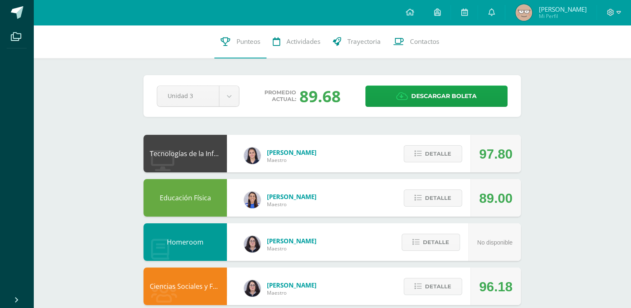
scroll to position [497, 0]
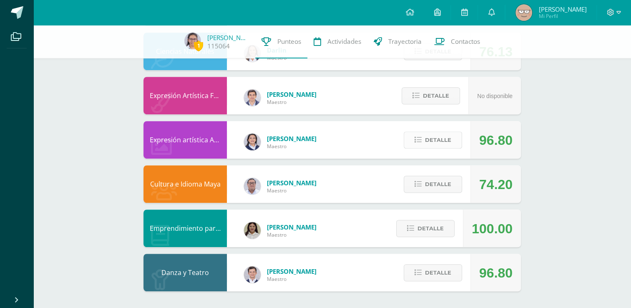
click at [437, 140] on span "Detalle" at bounding box center [438, 139] width 26 height 15
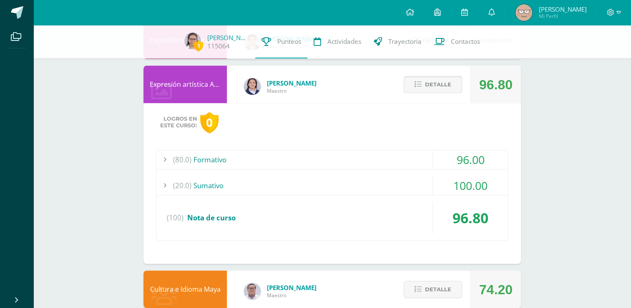
scroll to position [553, 0]
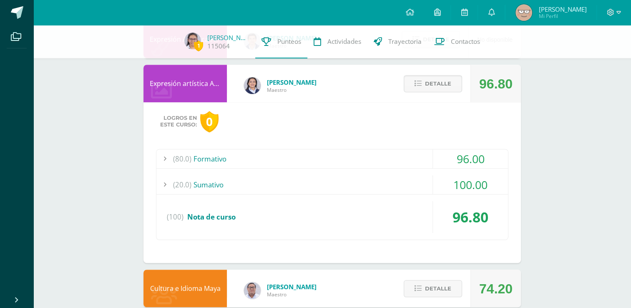
click at [335, 191] on div "(20.0) [GEOGRAPHIC_DATA]" at bounding box center [332, 184] width 352 height 19
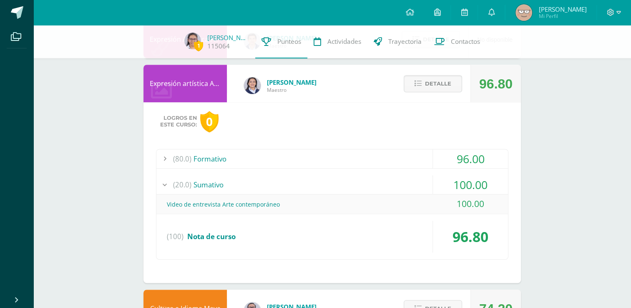
click at [335, 191] on div "(20.0) [GEOGRAPHIC_DATA]" at bounding box center [332, 184] width 352 height 19
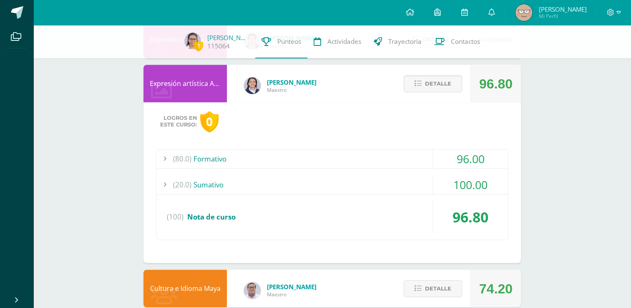
click at [360, 153] on div "(80.0) Formativo" at bounding box center [332, 158] width 352 height 19
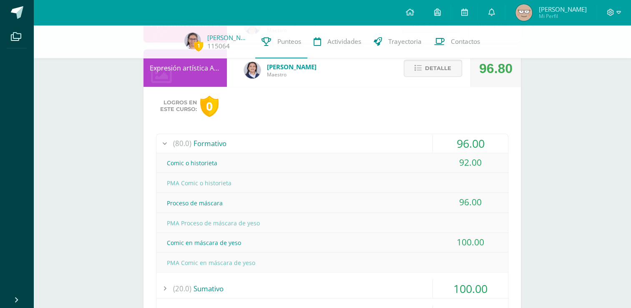
scroll to position [561, 0]
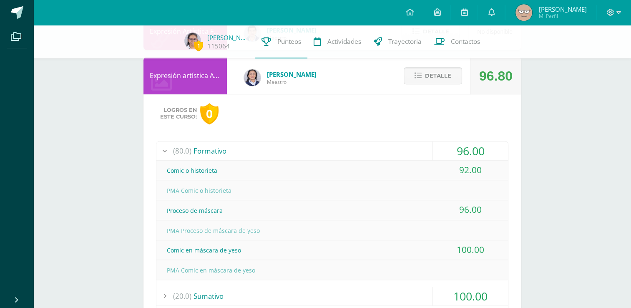
click at [341, 151] on div "(80.0) Formativo" at bounding box center [332, 150] width 352 height 19
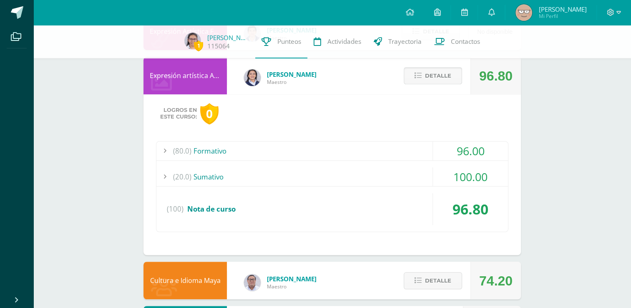
click at [424, 79] on button "Detalle" at bounding box center [433, 75] width 58 height 17
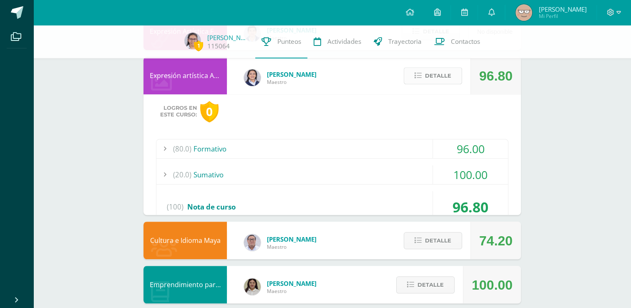
scroll to position [497, 0]
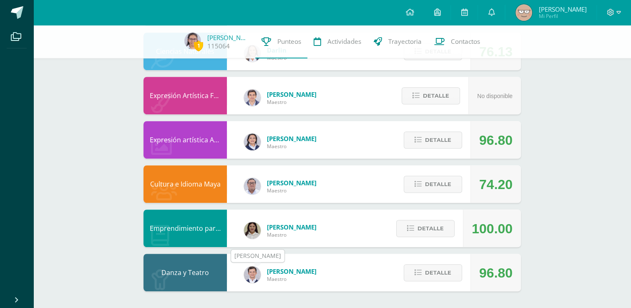
click at [253, 276] on img at bounding box center [252, 274] width 17 height 17
click at [435, 275] on span "Detalle" at bounding box center [438, 272] width 26 height 15
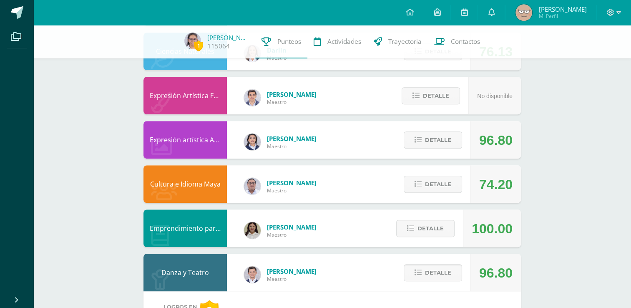
scroll to position [656, 0]
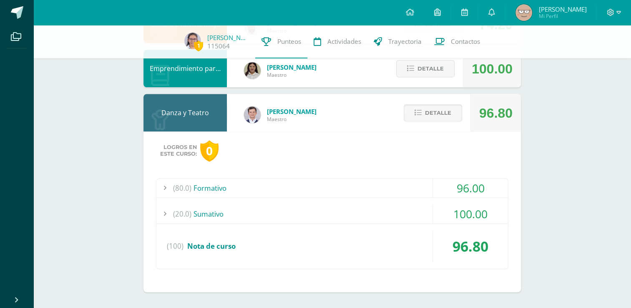
click at [443, 110] on span "Detalle" at bounding box center [438, 112] width 26 height 15
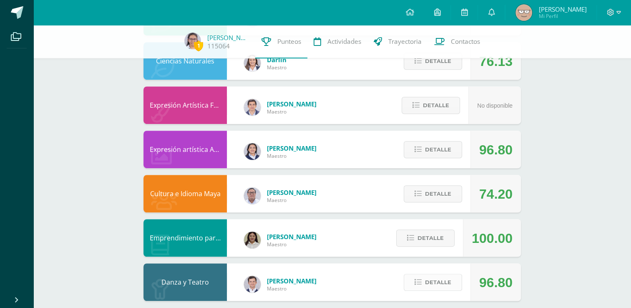
scroll to position [490, 0]
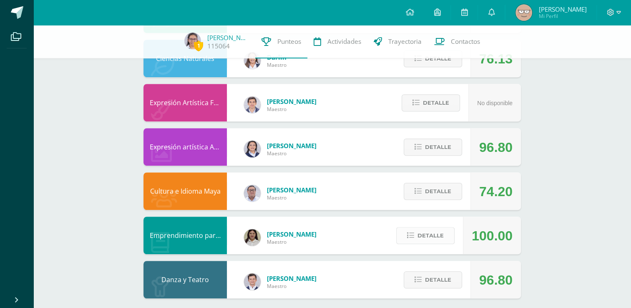
click at [423, 229] on span "Detalle" at bounding box center [430, 235] width 26 height 15
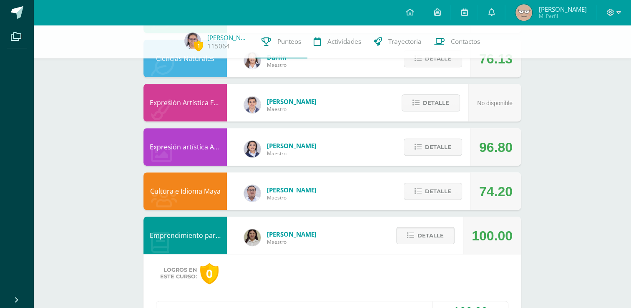
scroll to position [638, 0]
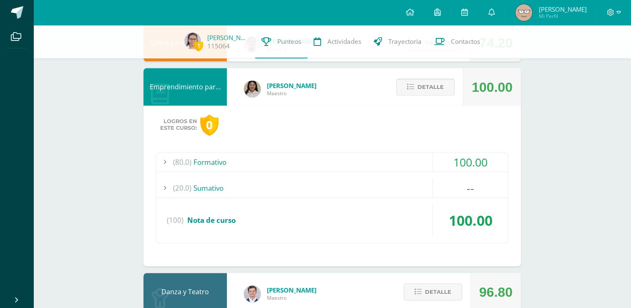
click at [424, 79] on span "Detalle" at bounding box center [430, 86] width 26 height 15
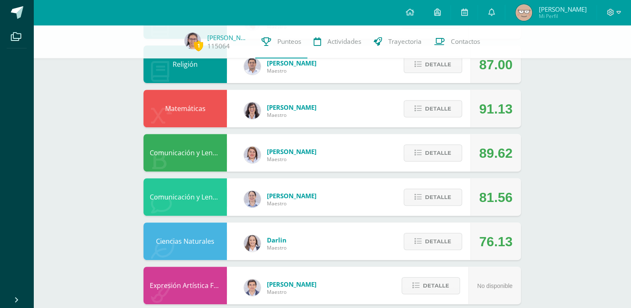
scroll to position [305, 0]
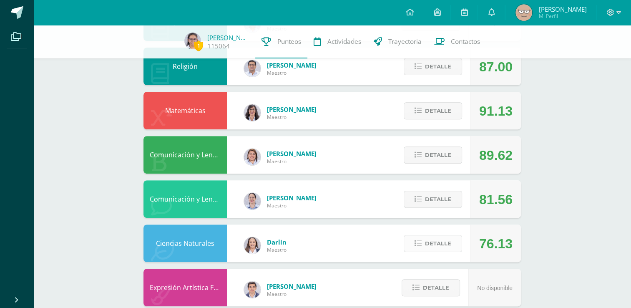
click at [429, 247] on span "Detalle" at bounding box center [438, 243] width 26 height 15
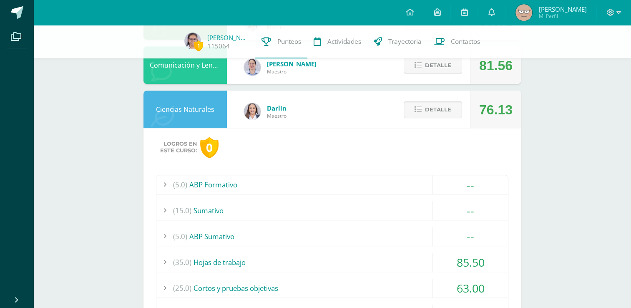
scroll to position [438, 0]
click at [431, 113] on span "Detalle" at bounding box center [438, 110] width 26 height 15
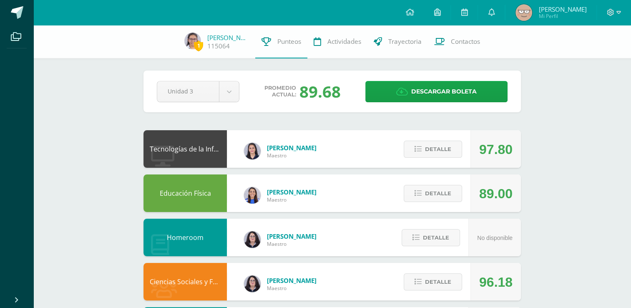
scroll to position [0, 0]
